Goal: Task Accomplishment & Management: Complete application form

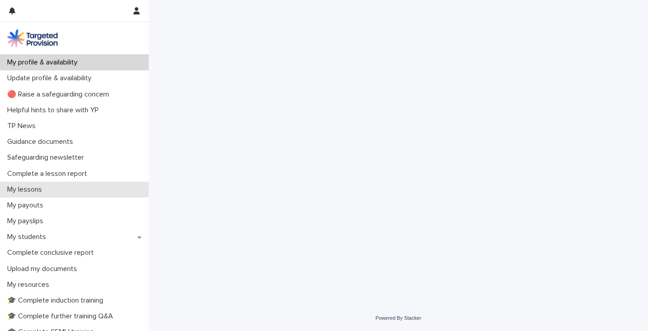
click at [50, 187] on div "My lessons" at bounding box center [74, 190] width 149 height 16
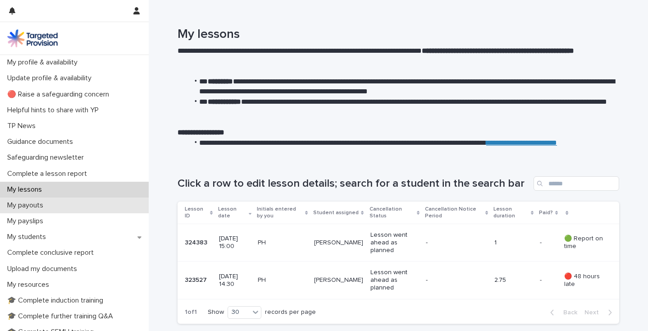
click at [49, 207] on p "My payouts" at bounding box center [27, 205] width 47 height 9
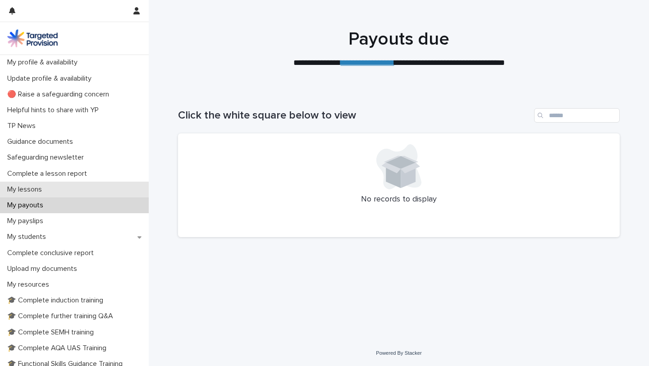
click at [49, 189] on p "My lessons" at bounding box center [27, 189] width 46 height 9
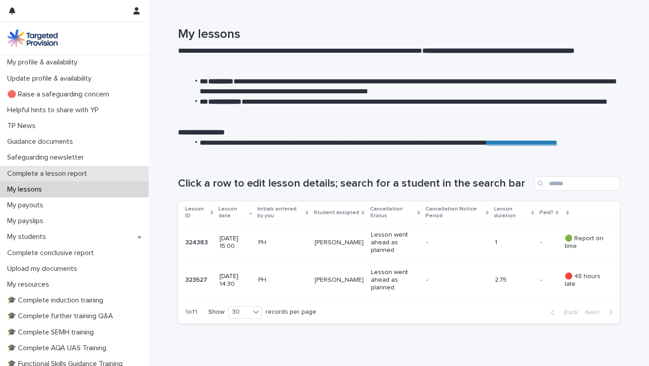
click at [68, 171] on p "Complete a lesson report" at bounding box center [49, 173] width 91 height 9
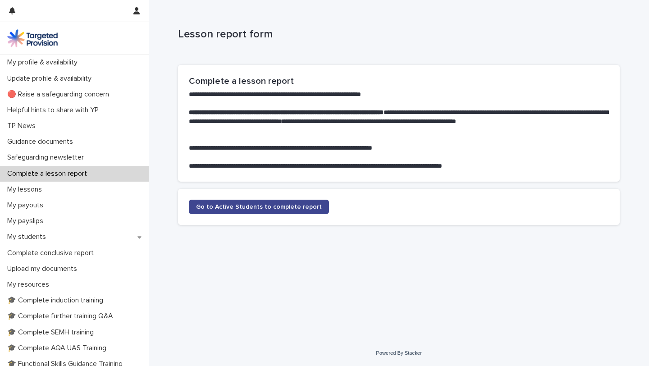
click at [230, 205] on span "Go to Active Students to complete report" at bounding box center [259, 207] width 126 height 6
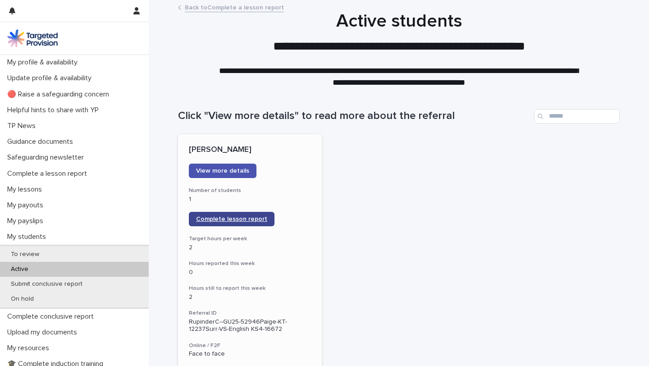
click at [225, 218] on span "Complete lesson report" at bounding box center [231, 219] width 71 height 6
